Goal: Task Accomplishment & Management: Manage account settings

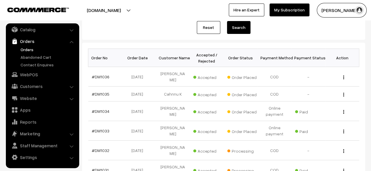
scroll to position [73, 0]
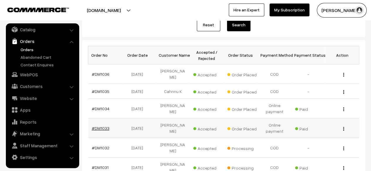
click at [99, 129] on link "#DM1033" at bounding box center [101, 128] width 18 height 5
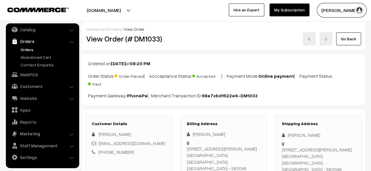
click at [347, 37] on link "Go Back" at bounding box center [348, 39] width 25 height 13
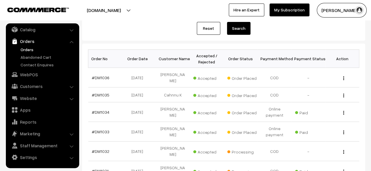
scroll to position [70, 0]
click at [102, 110] on link "#DM1034" at bounding box center [101, 112] width 18 height 5
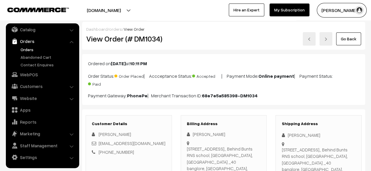
click at [348, 37] on link "Go Back" at bounding box center [348, 39] width 25 height 13
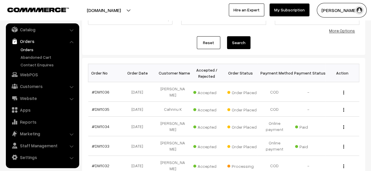
scroll to position [58, 0]
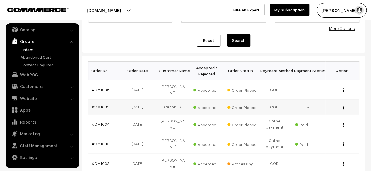
click at [101, 108] on link "#DM1035" at bounding box center [101, 107] width 18 height 5
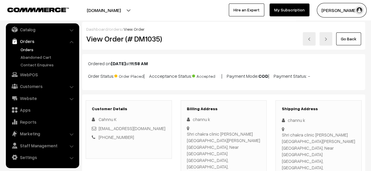
click at [345, 39] on link "Go Back" at bounding box center [348, 39] width 25 height 13
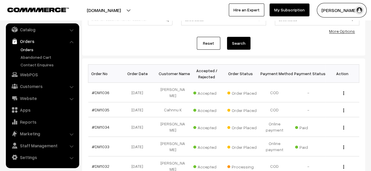
scroll to position [55, 0]
click at [104, 93] on link "#DM1036" at bounding box center [101, 92] width 18 height 5
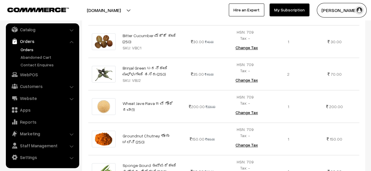
scroll to position [254, 0]
